Goal: Transaction & Acquisition: Purchase product/service

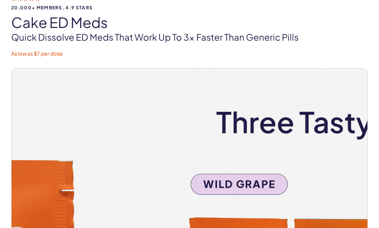
scroll to position [75, 0]
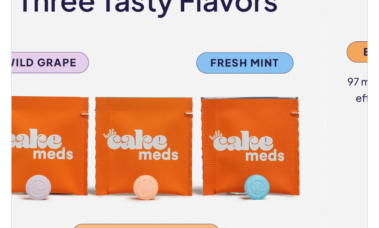
scroll to position [187, 0]
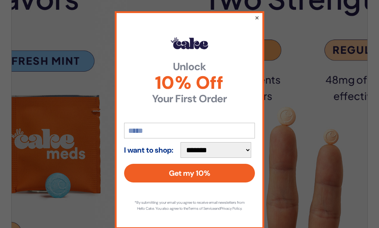
click at [255, 17] on button "×" at bounding box center [256, 17] width 5 height 9
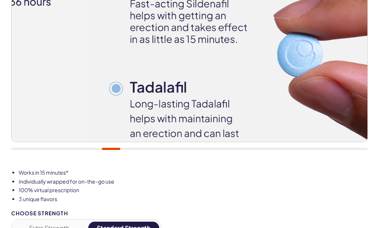
scroll to position [299, 0]
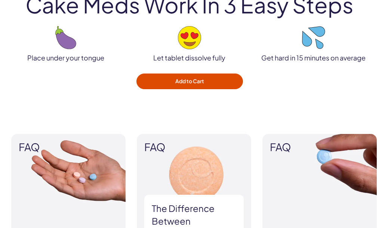
scroll to position [1494, 0]
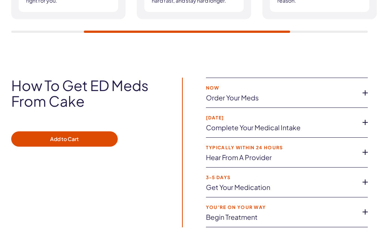
scroll to position [1793, 0]
